Goal: Task Accomplishment & Management: Manage account settings

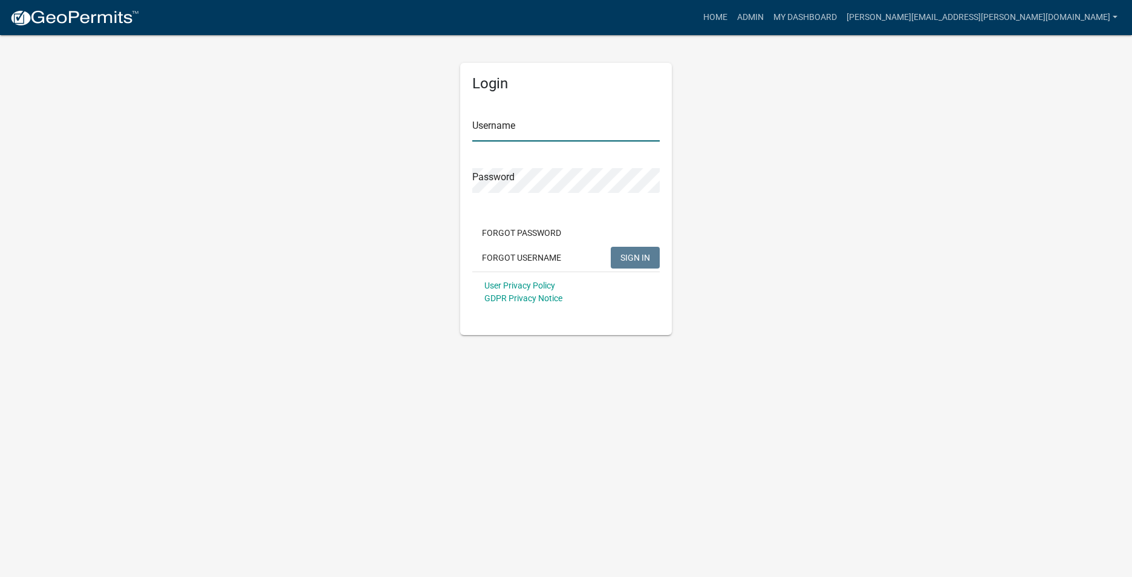
type input "[PERSON_NAME][EMAIL_ADDRESS][PERSON_NAME][DOMAIN_NAME]"
click at [634, 261] on span "SIGN IN" at bounding box center [635, 257] width 30 height 10
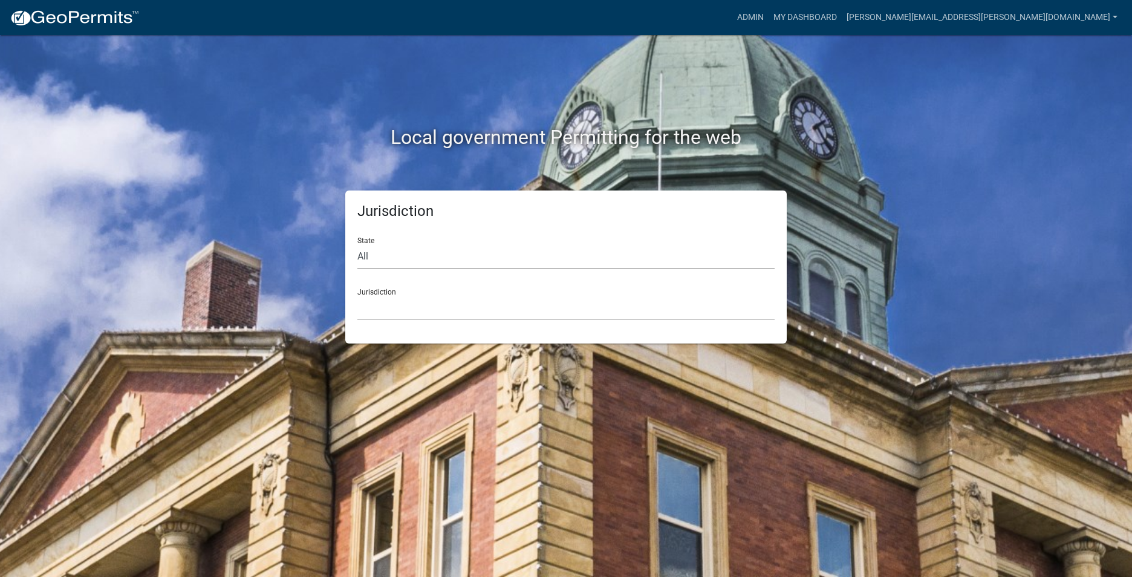
click at [405, 261] on select "All [US_STATE] [US_STATE] [US_STATE] [US_STATE] [US_STATE] [US_STATE] [US_STATE…" at bounding box center [565, 256] width 417 height 25
select select "[US_STATE]"
click at [357, 244] on select "All [US_STATE] [US_STATE] [US_STATE] [US_STATE] [US_STATE] [US_STATE] [US_STATE…" at bounding box center [565, 256] width 417 height 25
click at [398, 317] on select "City of [GEOGRAPHIC_DATA], [US_STATE] City of [GEOGRAPHIC_DATA], [US_STATE] Cit…" at bounding box center [565, 308] width 417 height 25
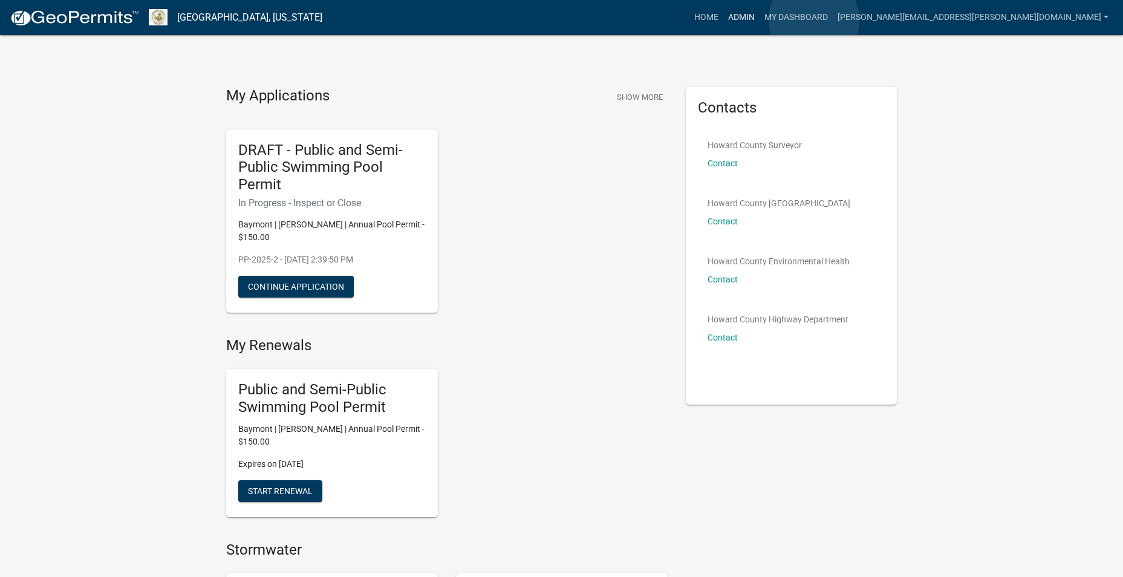
click at [759, 20] on link "Admin" at bounding box center [741, 17] width 36 height 23
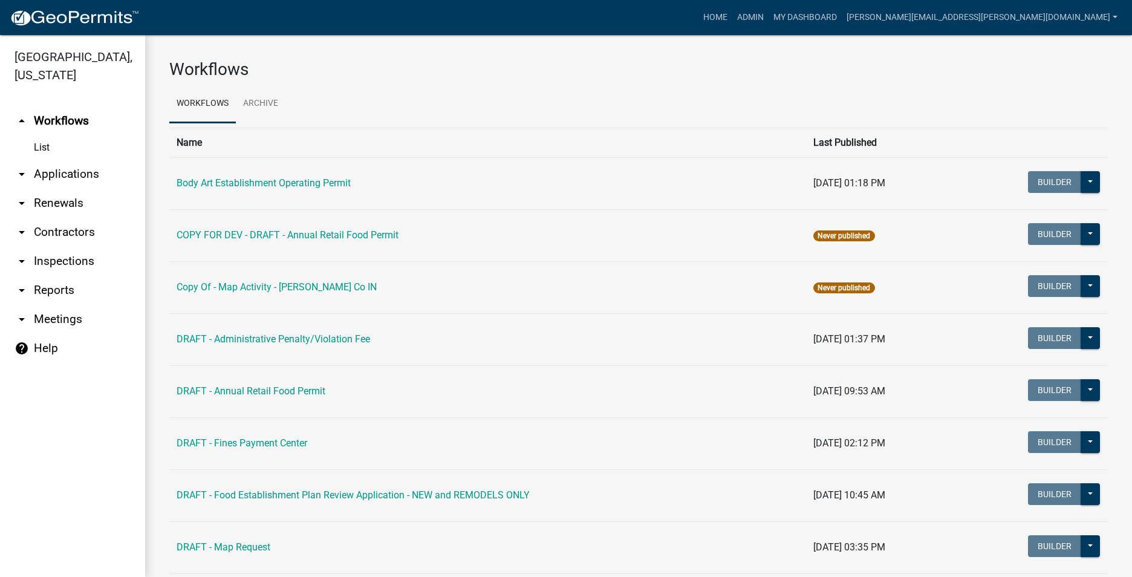
click at [42, 146] on link "List" at bounding box center [72, 147] width 145 height 24
click at [44, 146] on link "List" at bounding box center [72, 147] width 145 height 24
click at [42, 146] on link "List" at bounding box center [72, 147] width 145 height 24
click at [842, 17] on link "My Dashboard" at bounding box center [804, 17] width 73 height 23
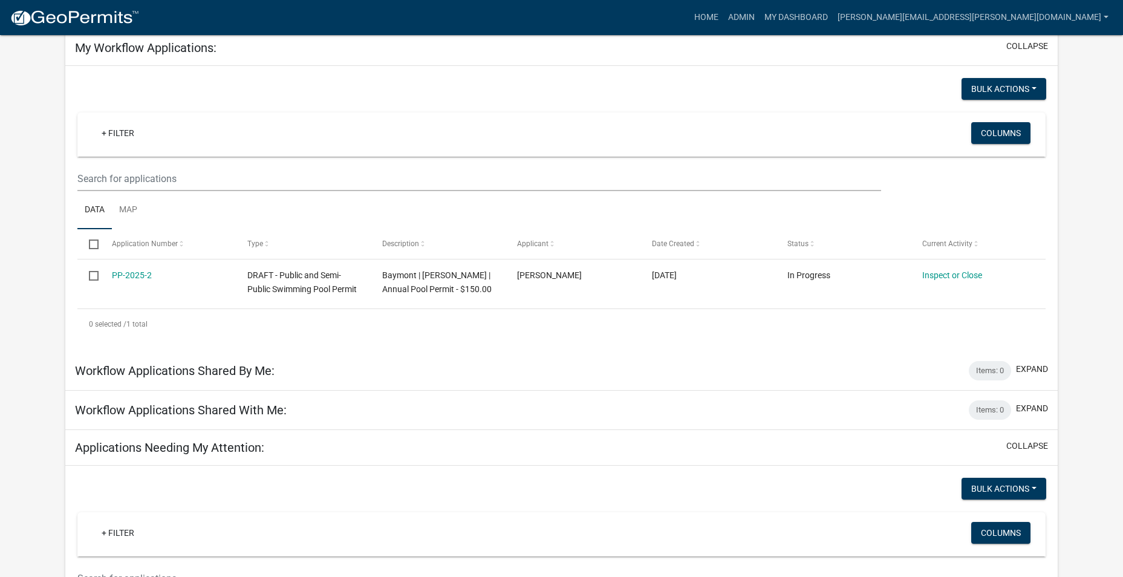
scroll to position [121, 0]
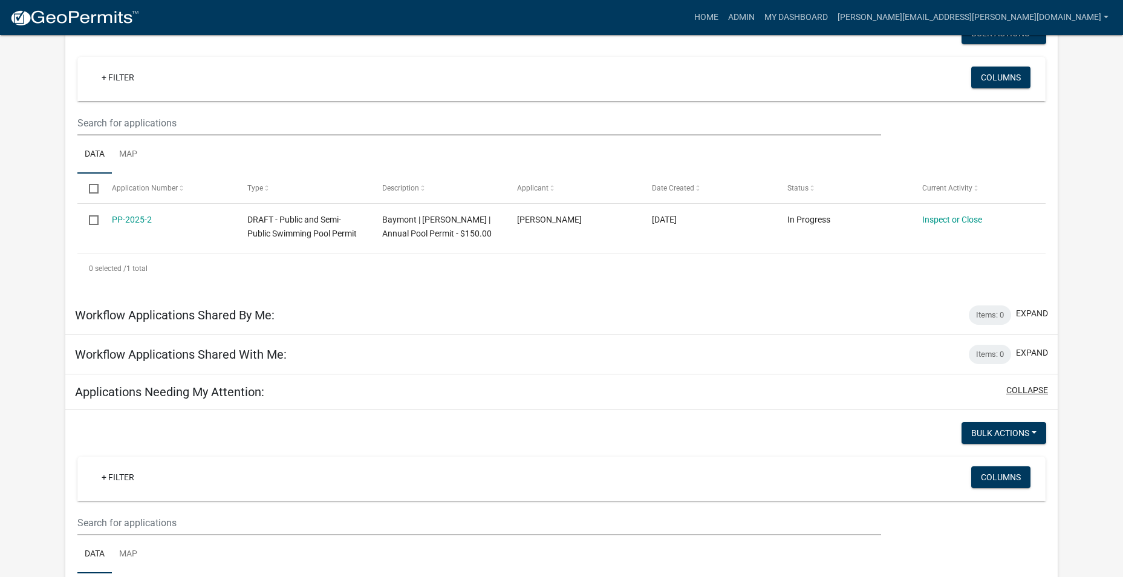
click at [1018, 389] on button "collapse" at bounding box center [1027, 390] width 42 height 13
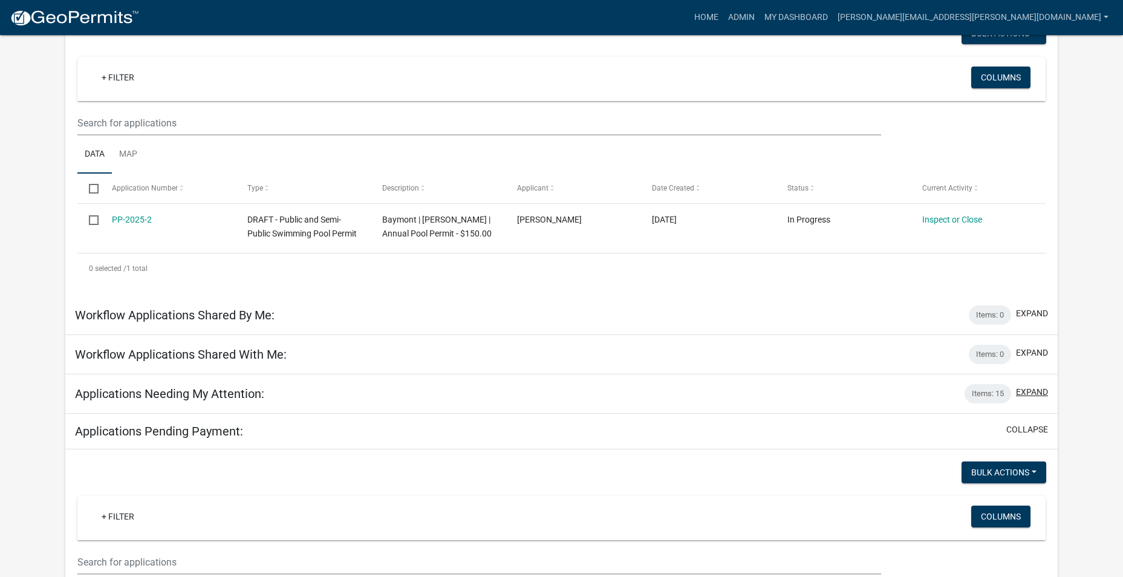
click at [1024, 391] on button "expand" at bounding box center [1032, 392] width 32 height 13
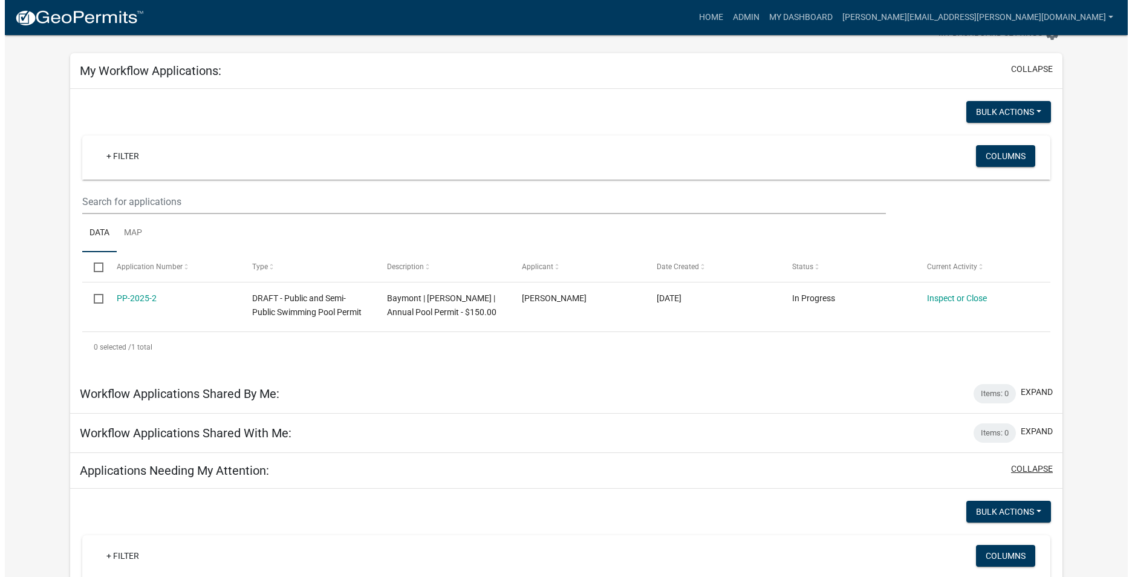
scroll to position [0, 0]
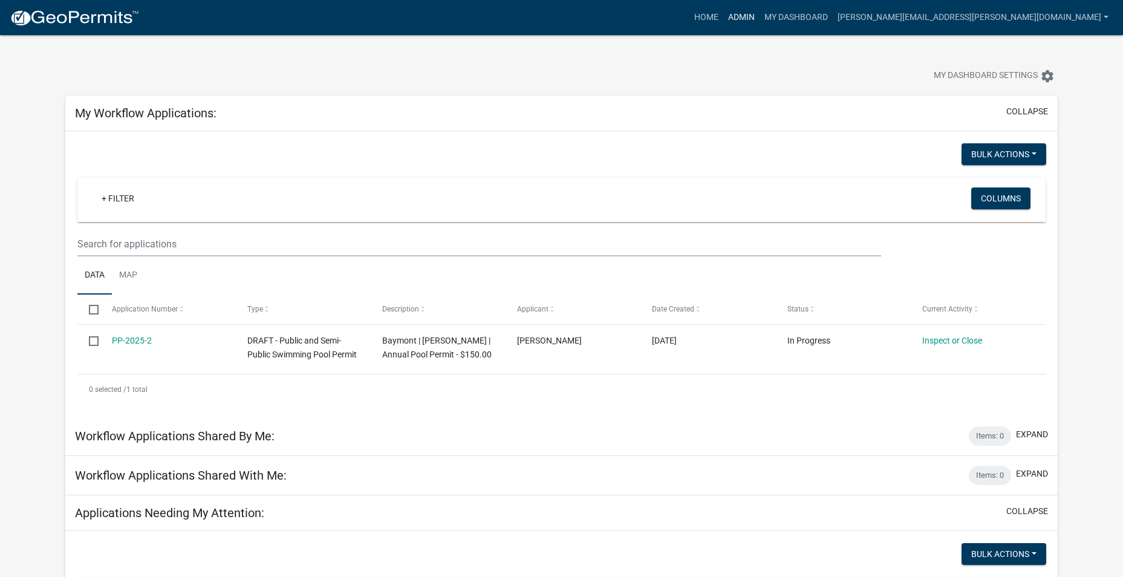
click at [759, 7] on link "Admin" at bounding box center [741, 17] width 36 height 23
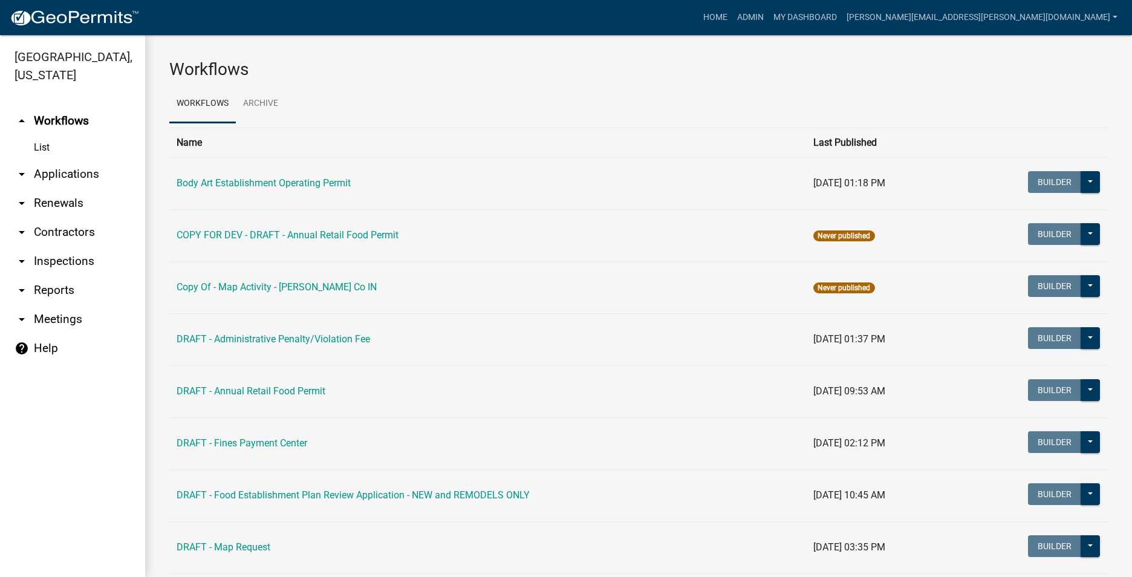
click at [89, 175] on link "arrow_drop_down Applications" at bounding box center [72, 174] width 145 height 29
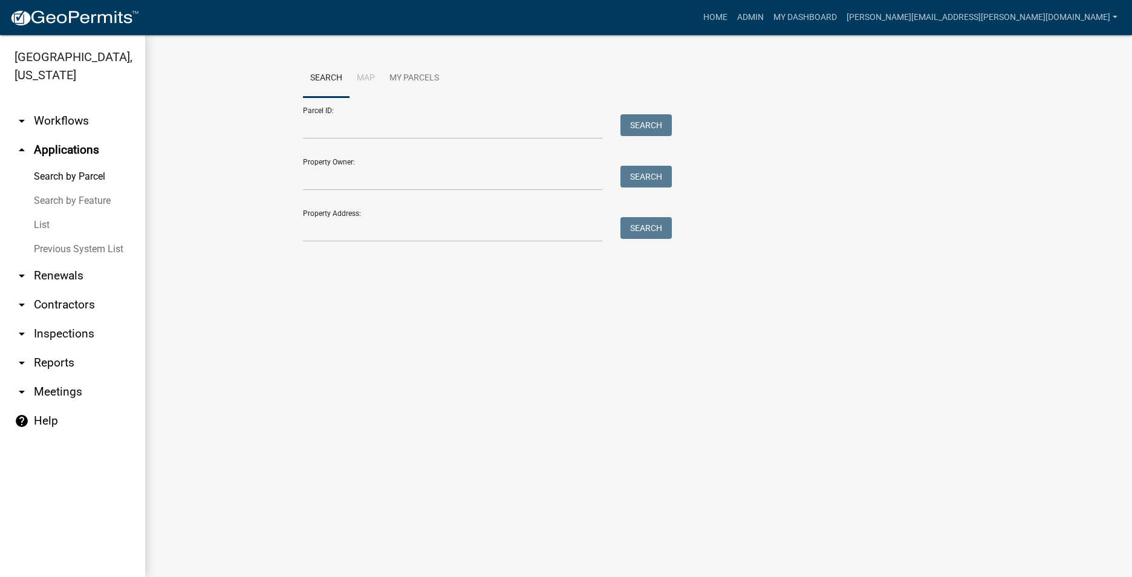
click at [36, 228] on link "List" at bounding box center [72, 225] width 145 height 24
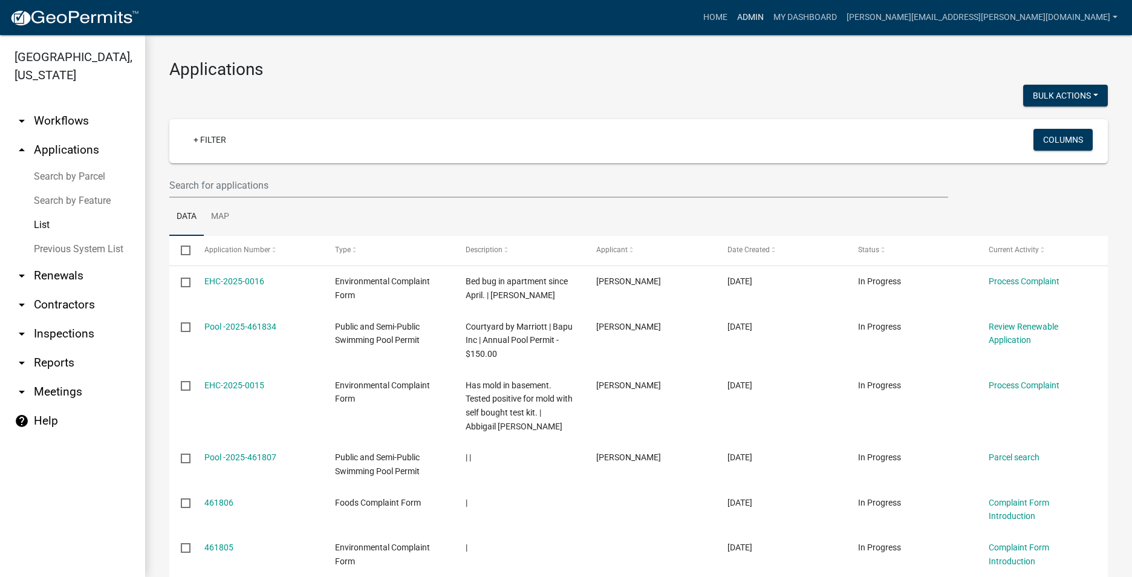
click at [768, 14] on link "Admin" at bounding box center [750, 17] width 36 height 23
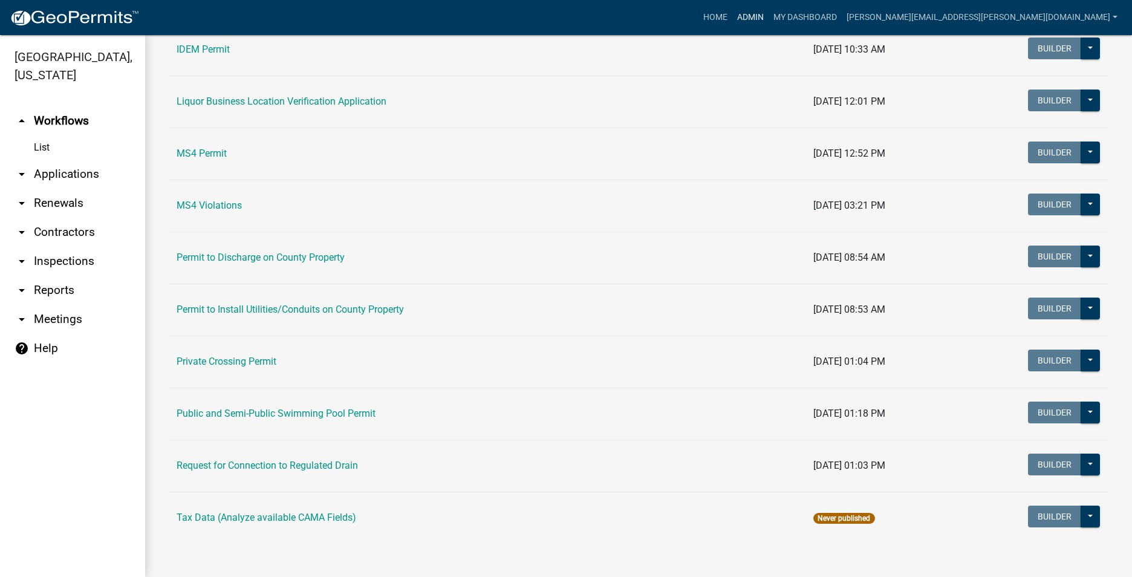
scroll to position [966, 0]
click at [338, 415] on link "Public and Semi-Public Swimming Pool Permit" at bounding box center [276, 412] width 199 height 11
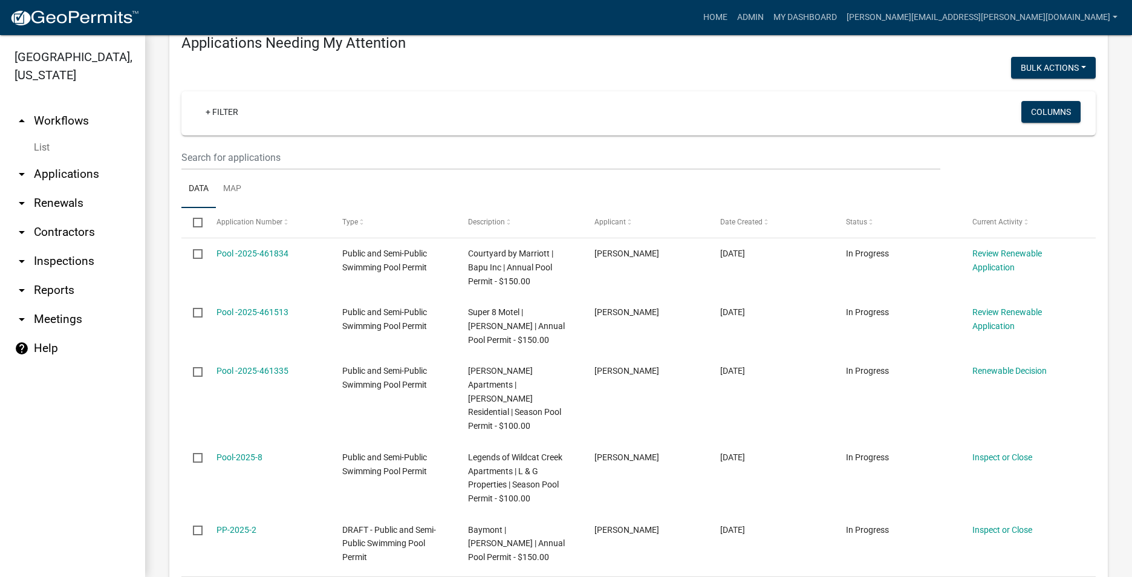
scroll to position [181, 0]
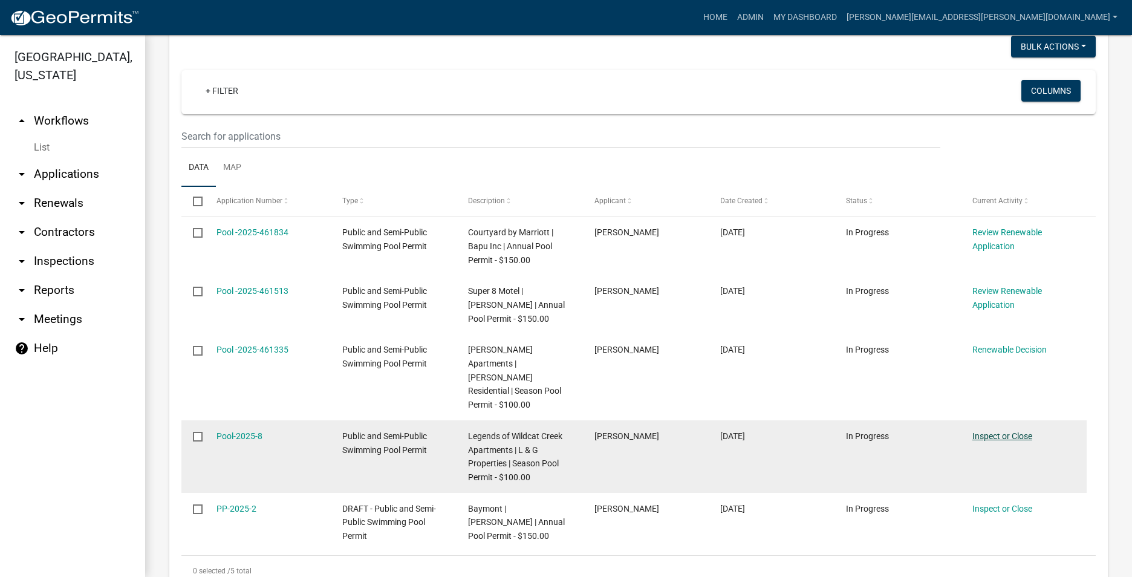
click at [1014, 431] on link "Inspect or Close" at bounding box center [1002, 436] width 60 height 10
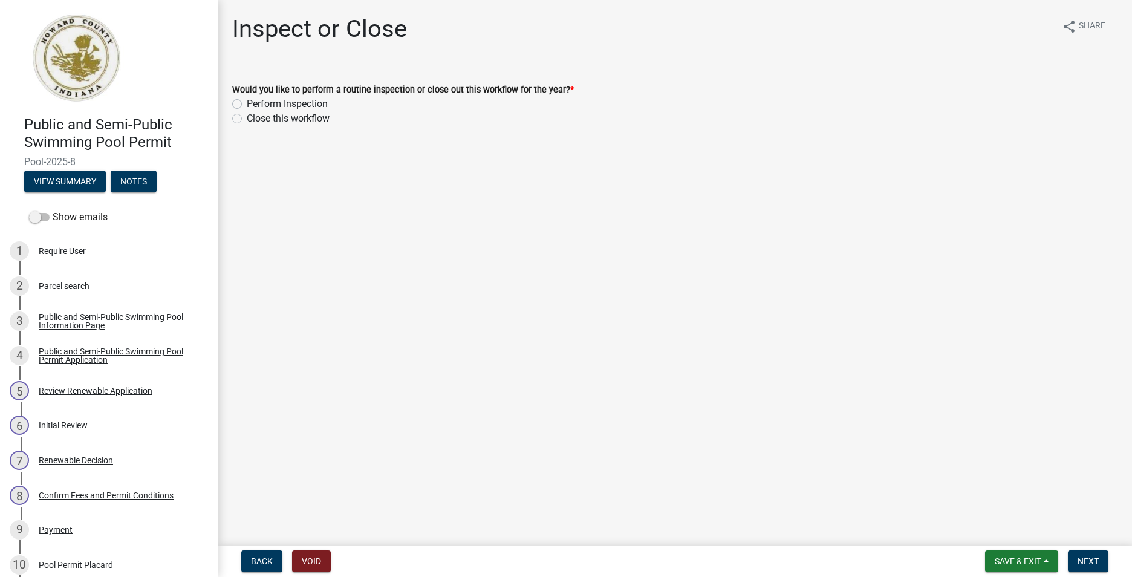
click at [247, 116] on label "Close this workflow" at bounding box center [288, 118] width 83 height 15
click at [247, 116] on input "Close this workflow" at bounding box center [251, 115] width 8 height 8
radio input "true"
click at [1086, 564] on span "Next" at bounding box center [1087, 561] width 21 height 10
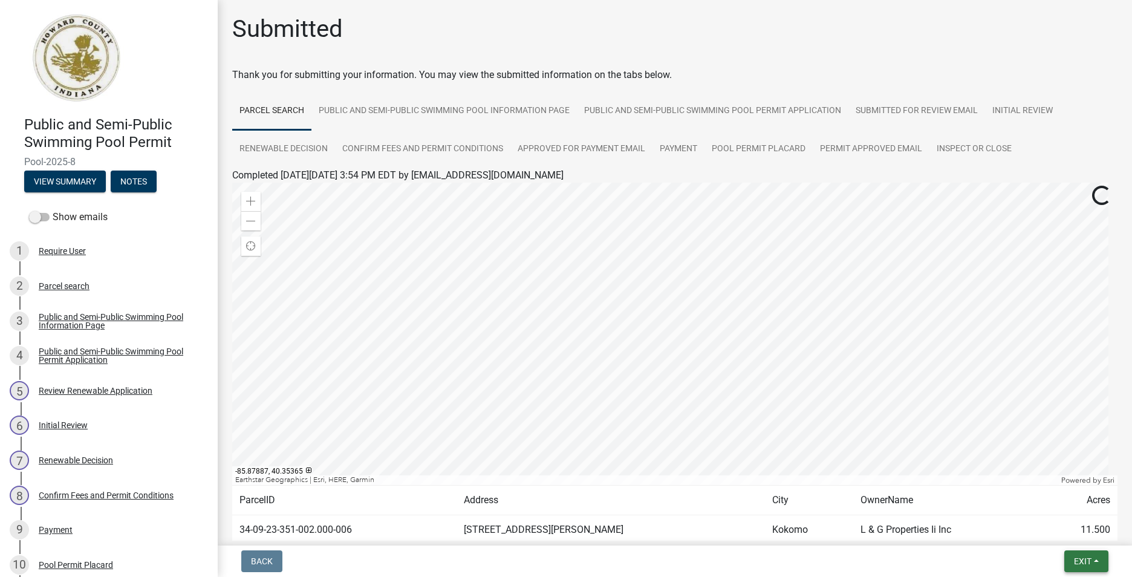
click at [1075, 561] on span "Exit" at bounding box center [1083, 561] width 18 height 10
click at [1050, 527] on button "Save & Exit" at bounding box center [1060, 529] width 97 height 29
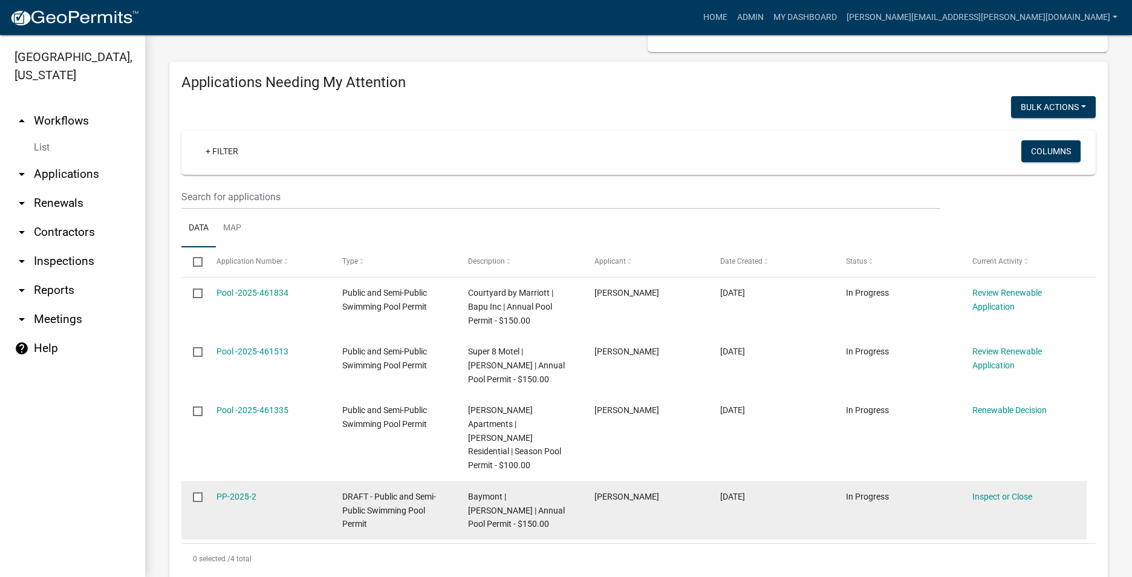
scroll to position [181, 0]
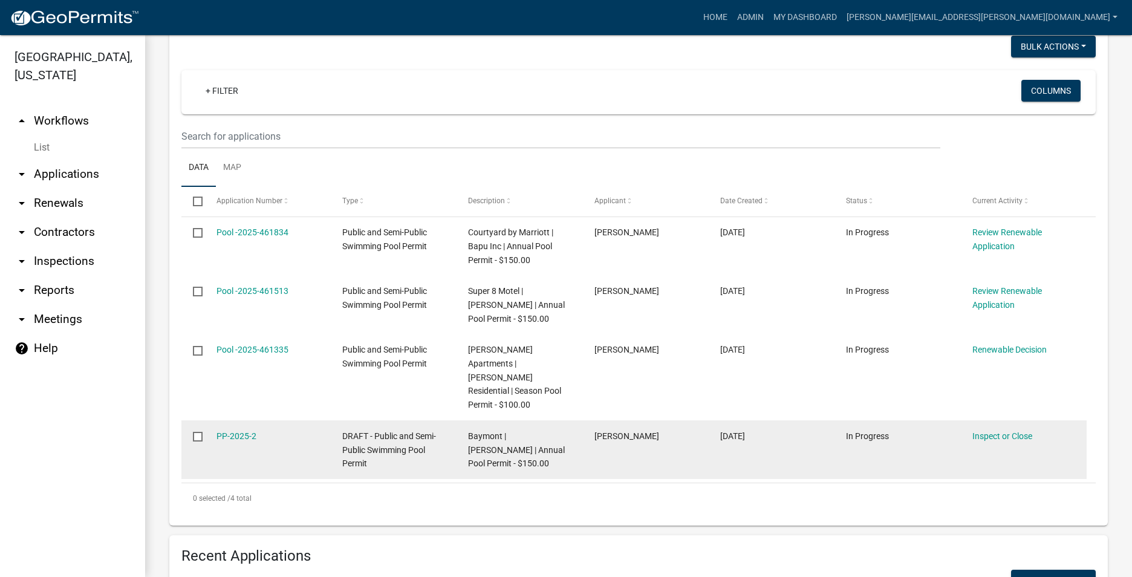
drag, startPoint x: 1047, startPoint y: 422, endPoint x: 279, endPoint y: 417, distance: 767.9
click at [279, 420] on div "PP-2025-2 DRAFT - Public and Semi-Public Swimming Pool Permit Baymont | [PERSON…" at bounding box center [633, 449] width 905 height 59
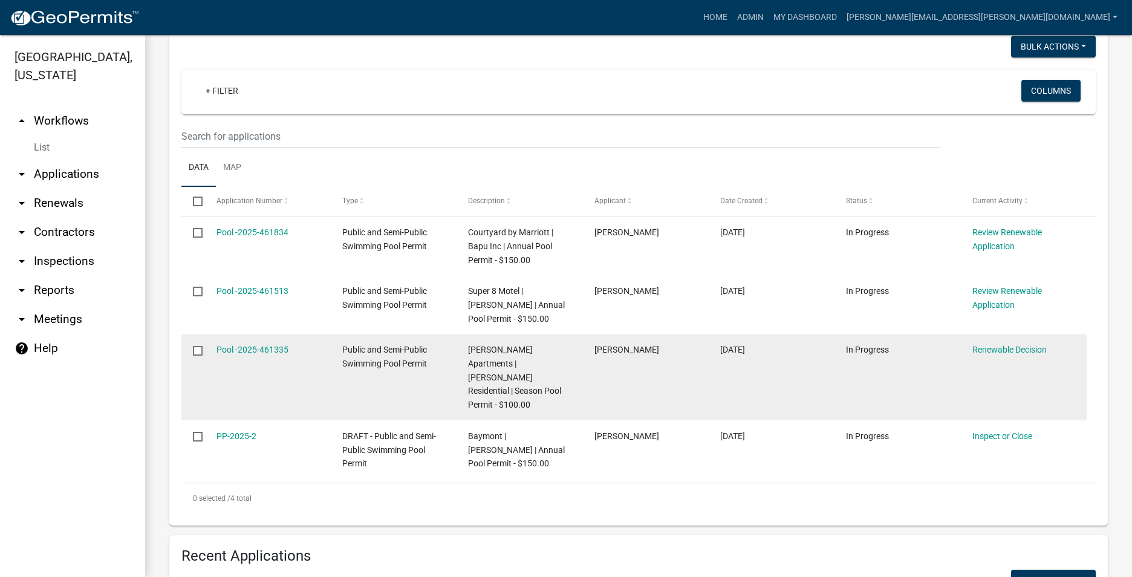
click at [1083, 366] on datatable-body-cell "Renewable Decision" at bounding box center [1024, 377] width 126 height 86
click at [1013, 354] on link "Renewable Decision" at bounding box center [1009, 350] width 74 height 10
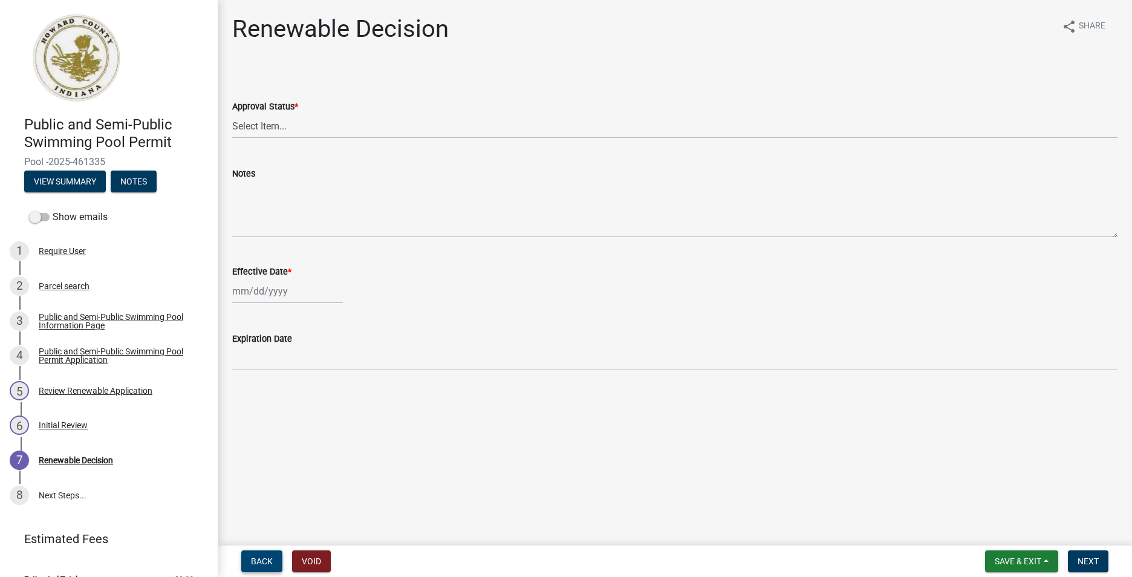
click at [272, 562] on span "Back" at bounding box center [262, 561] width 22 height 10
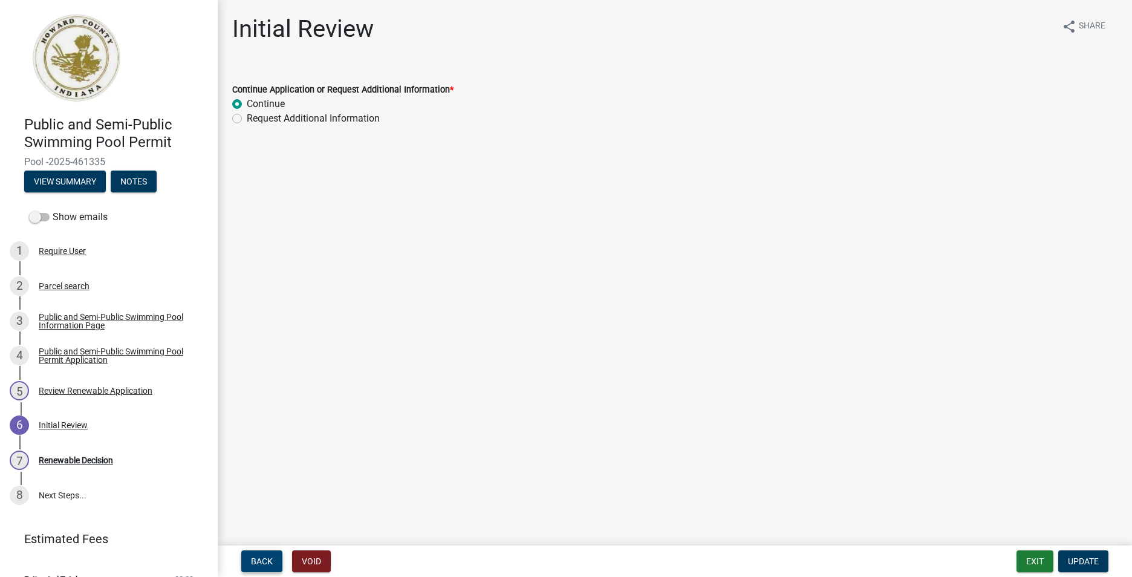
click at [274, 560] on button "Back" at bounding box center [261, 561] width 41 height 22
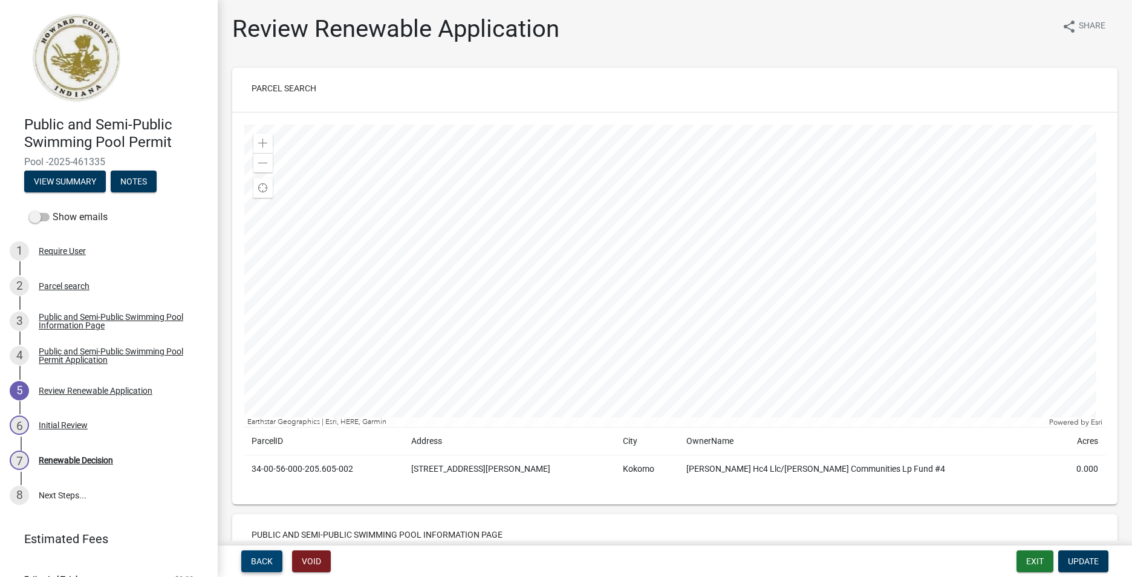
click at [274, 560] on button "Back" at bounding box center [261, 561] width 41 height 22
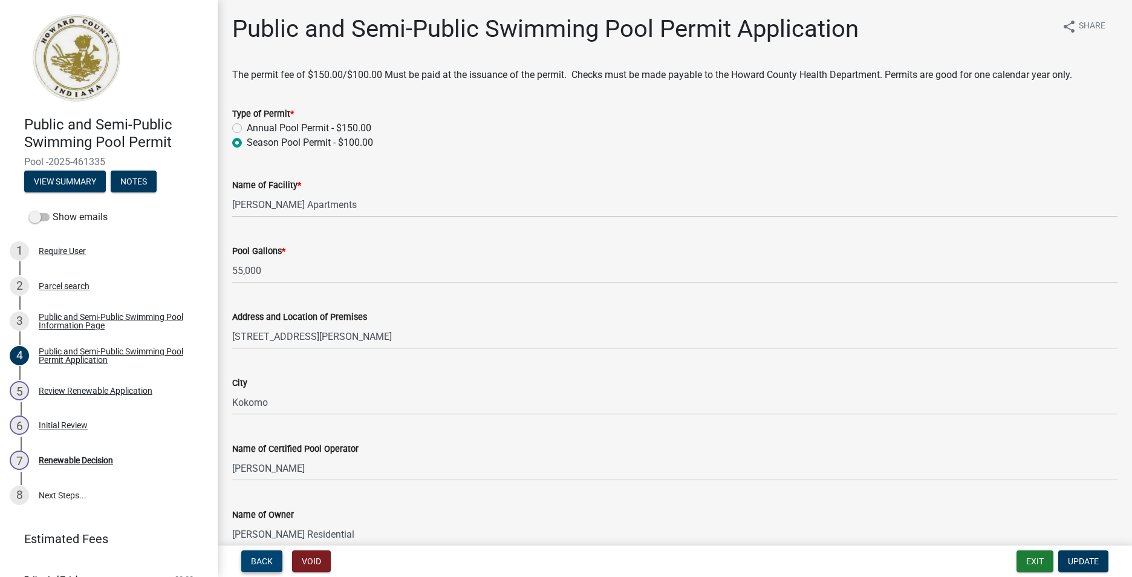
click at [274, 563] on button "Back" at bounding box center [261, 561] width 41 height 22
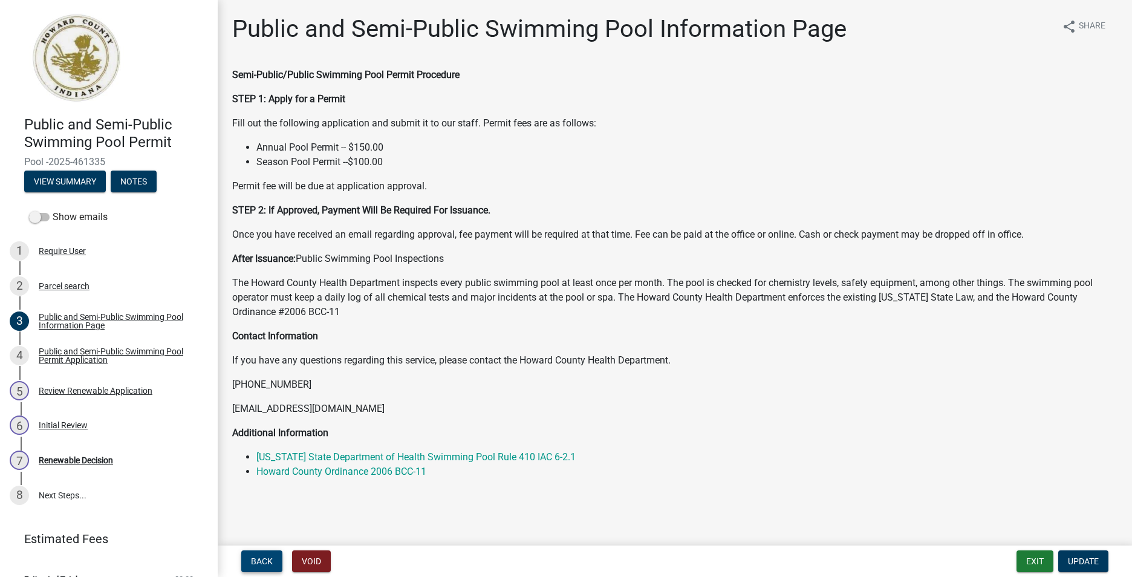
click at [274, 563] on button "Back" at bounding box center [261, 561] width 41 height 22
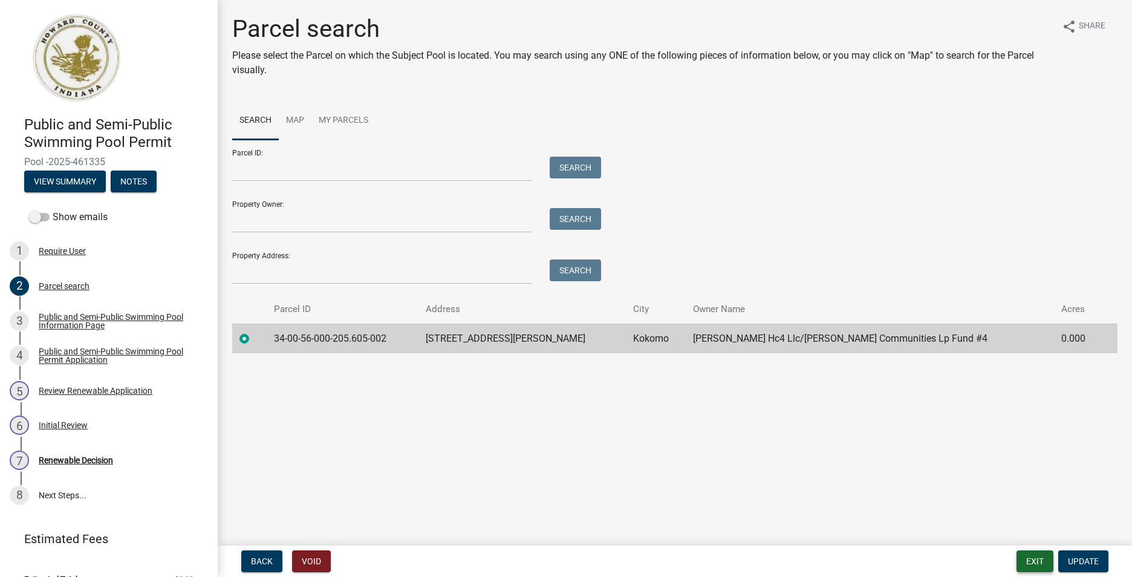
click at [1034, 562] on button "Exit" at bounding box center [1034, 561] width 37 height 22
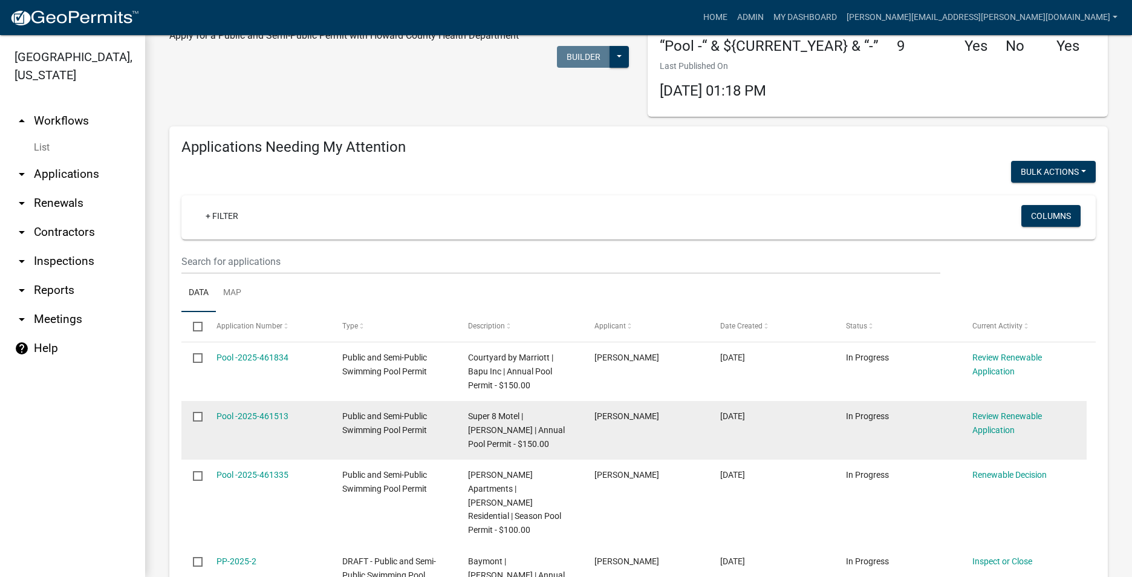
scroll to position [242, 0]
